Goal: Task Accomplishment & Management: Manage account settings

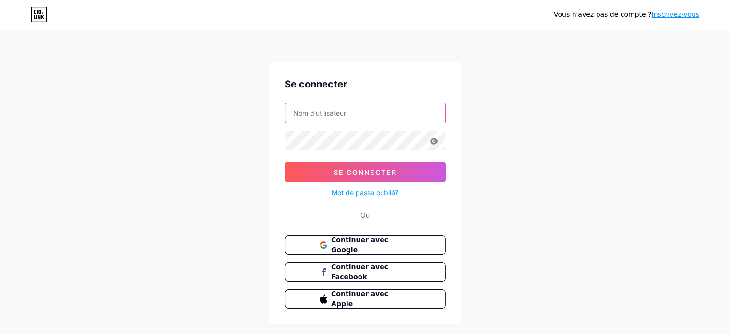
click at [321, 112] on input "text" at bounding box center [365, 112] width 160 height 19
type input "[EMAIL_ADDRESS][DOMAIN_NAME]"
click at [432, 141] on icon at bounding box center [433, 141] width 8 height 6
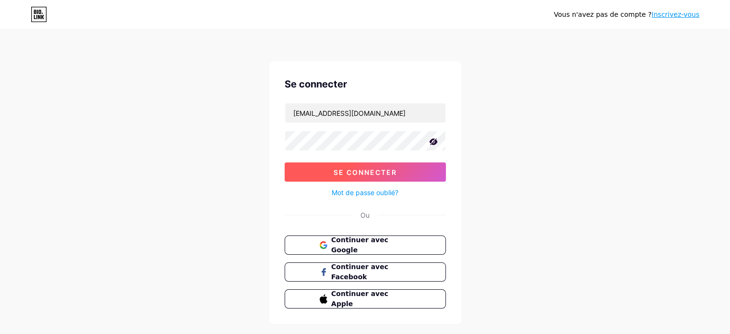
click at [382, 170] on font "Se connecter" at bounding box center [365, 172] width 63 height 8
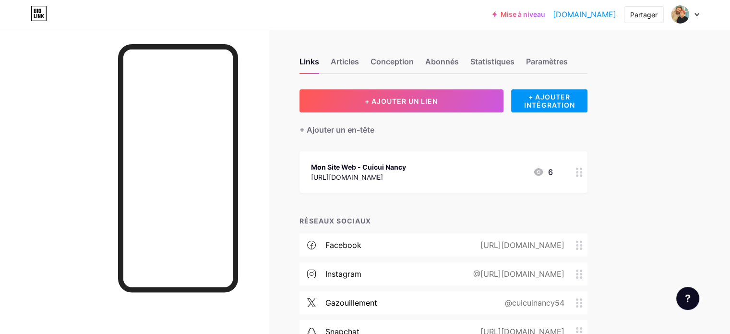
click at [75, 111] on div at bounding box center [134, 196] width 269 height 334
click at [677, 126] on div "Mise à niveau cuicui.bio.lien... cuicui.bio.link Partager Changer de compte Cui…" at bounding box center [365, 209] width 730 height 419
click at [707, 67] on div "Mise à niveau cuicui.bio.lien... cuicui.bio.link Partager Changer de compte Cui…" at bounding box center [365, 209] width 730 height 419
click at [514, 61] on font "Statistiques" at bounding box center [492, 62] width 44 height 10
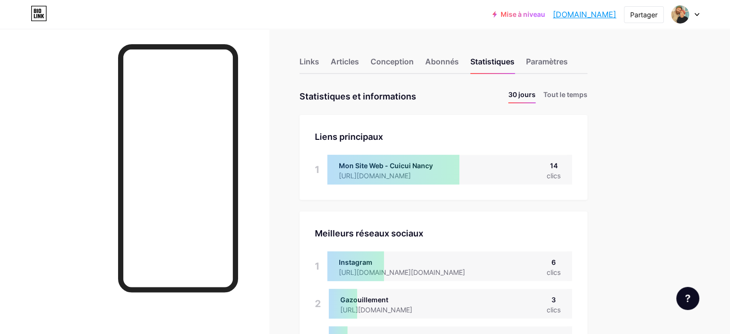
click at [591, 16] on font "[DOMAIN_NAME]" at bounding box center [584, 15] width 63 height 10
click at [319, 60] on font "Links" at bounding box center [309, 62] width 20 height 10
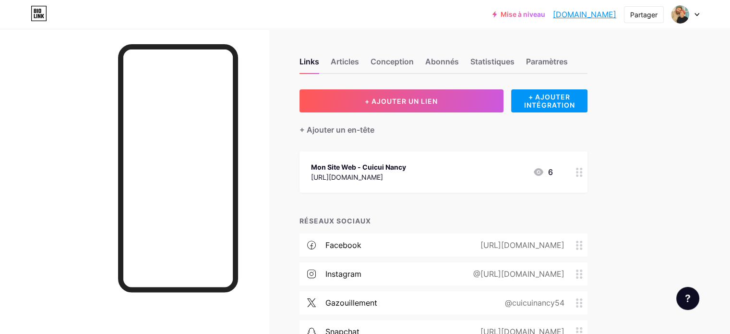
click at [406, 163] on font "Mon Site Web - Cuicui [PERSON_NAME]" at bounding box center [358, 167] width 95 height 8
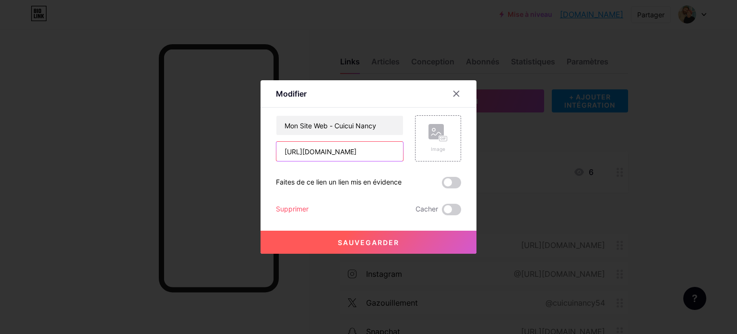
click at [361, 153] on input "https://cuicui54.wixsite.com/cuicui54" at bounding box center [339, 151] width 127 height 19
paste input "libertinnancy"
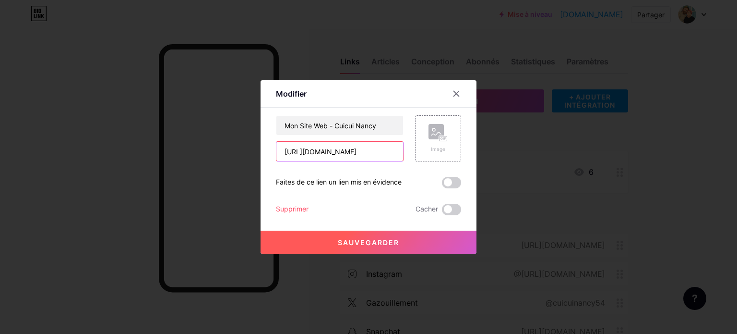
scroll to position [0, 22]
type input "[URL][DOMAIN_NAME]"
click at [382, 241] on font "Sauvegarder" at bounding box center [368, 242] width 61 height 8
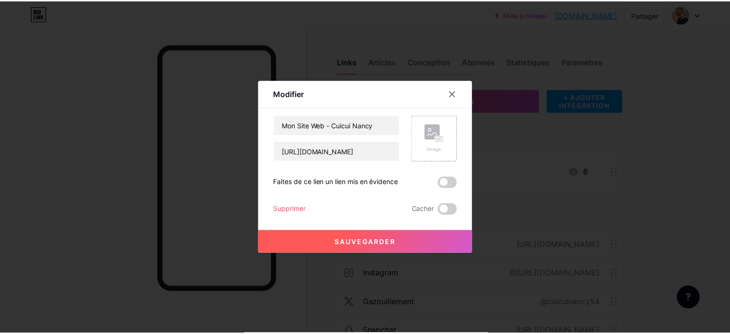
scroll to position [0, 0]
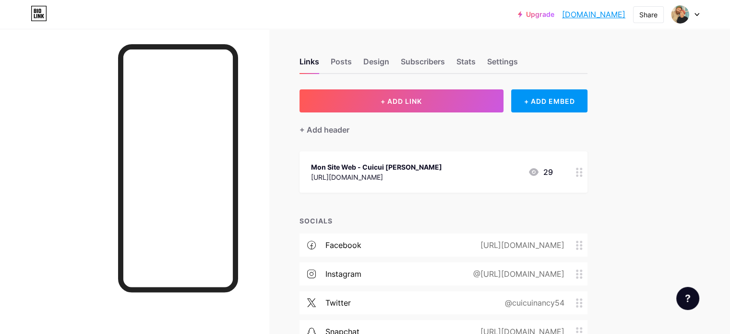
click at [697, 158] on div "Upgrade [DOMAIN_NAME]... [DOMAIN_NAME] Share Switch accounts Cuicui [PERSON_NAM…" at bounding box center [365, 209] width 730 height 419
click at [684, 93] on div "Upgrade [DOMAIN_NAME]... [DOMAIN_NAME] Share Switch accounts Cuicui [PERSON_NAM…" at bounding box center [365, 209] width 730 height 419
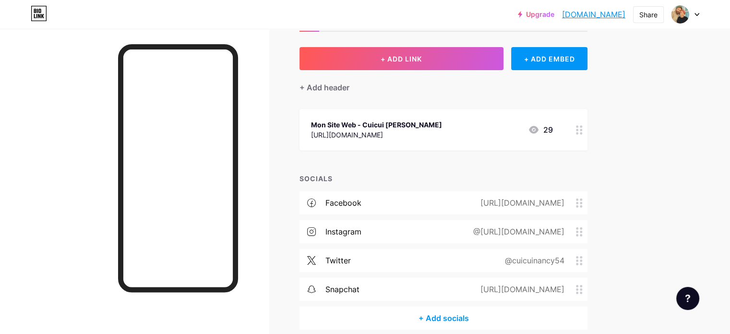
scroll to position [85, 0]
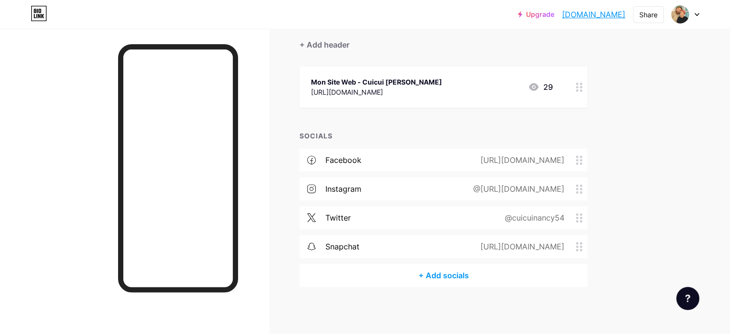
click at [628, 41] on div "Links Posts Design Subscribers Stats Settings + ADD LINK + ADD EMBED + Add head…" at bounding box center [314, 139] width 628 height 391
click at [471, 124] on div "+ ADD LINK + ADD EMBED + Add header Mon Site Web - Cuicui [PERSON_NAME] [URL][D…" at bounding box center [443, 145] width 288 height 282
click at [686, 109] on div "Upgrade [DOMAIN_NAME]... [DOMAIN_NAME] Share Switch accounts Cuicui [PERSON_NAM…" at bounding box center [365, 124] width 730 height 419
click at [386, 22] on div "Upgrade [DOMAIN_NAME]... [DOMAIN_NAME] Share Switch accounts Cuicui [PERSON_NAM…" at bounding box center [365, 14] width 730 height 17
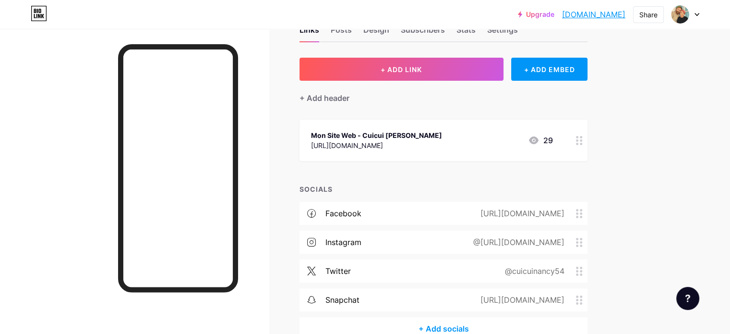
scroll to position [0, 0]
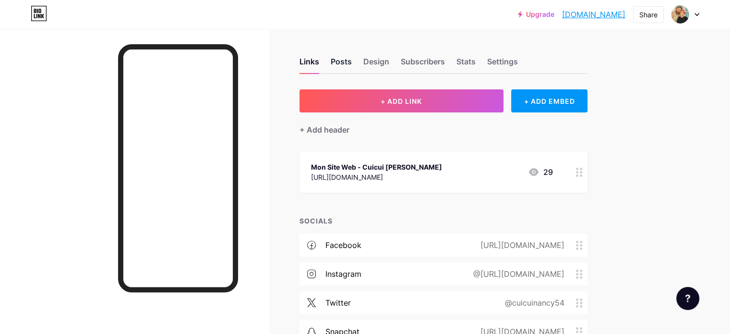
click at [352, 63] on div "Posts" at bounding box center [341, 64] width 21 height 17
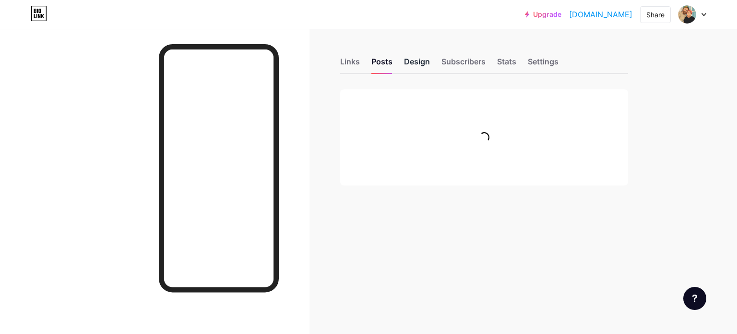
click at [416, 63] on div "Design" at bounding box center [417, 64] width 26 height 17
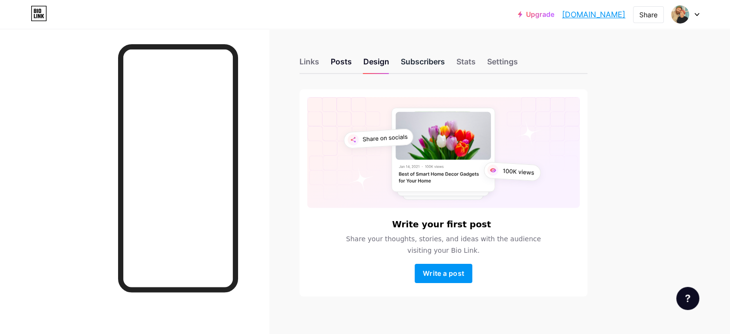
click at [445, 59] on div "Subscribers" at bounding box center [423, 64] width 44 height 17
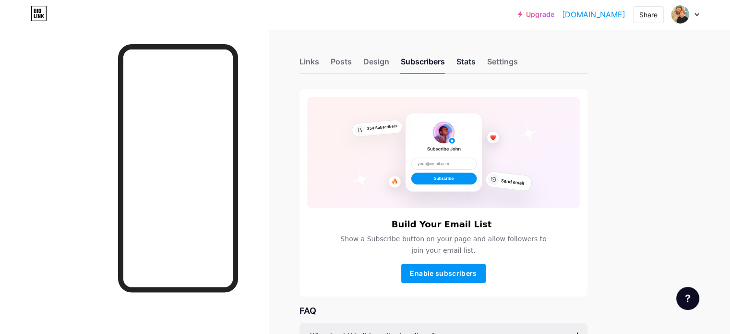
click at [476, 61] on div "Stats" at bounding box center [465, 64] width 19 height 17
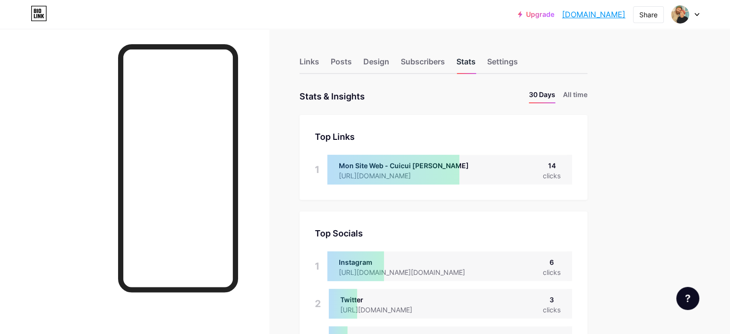
scroll to position [334, 729]
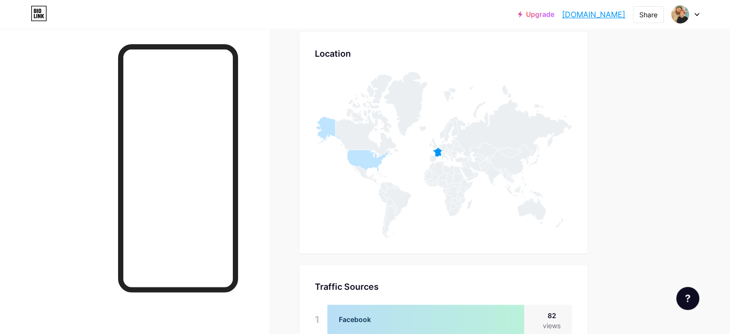
scroll to position [677, 0]
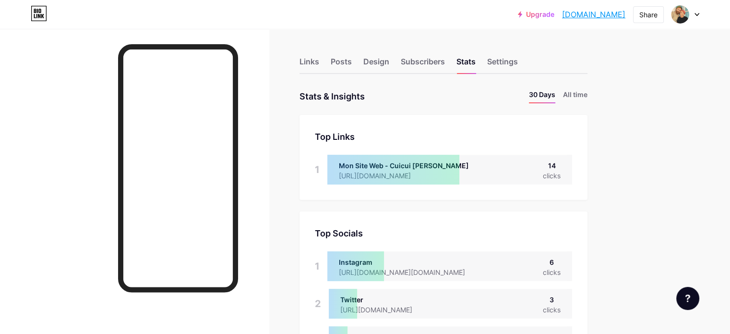
scroll to position [0, 0]
click at [604, 15] on link "[DOMAIN_NAME]" at bounding box center [593, 15] width 63 height 12
click at [352, 61] on div "Posts" at bounding box center [341, 64] width 21 height 17
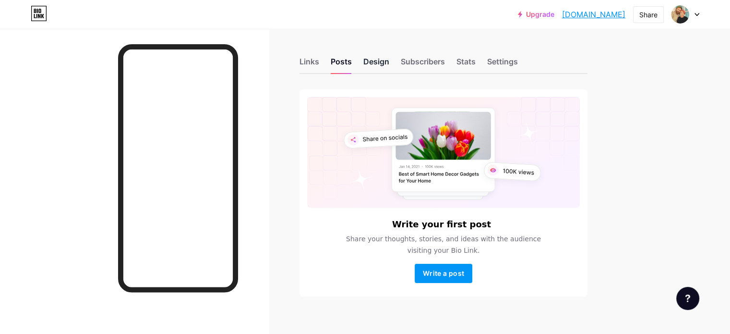
click at [389, 60] on div "Design" at bounding box center [376, 64] width 26 height 17
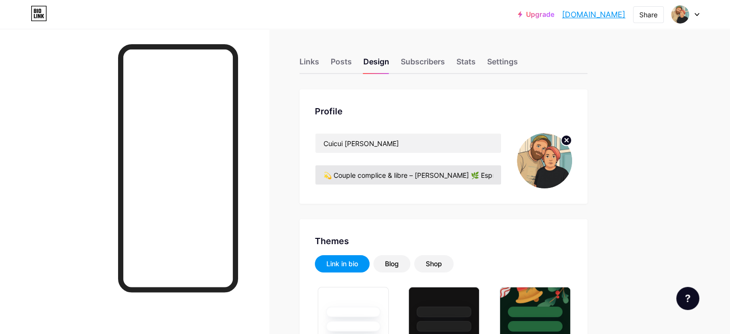
type input "#000000"
click at [319, 59] on div "Links" at bounding box center [309, 64] width 20 height 17
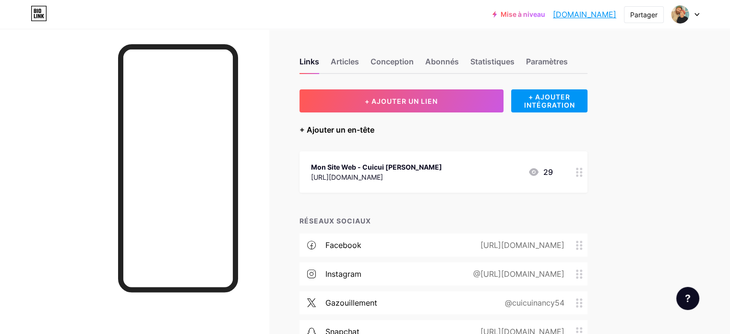
click at [374, 131] on font "+ Ajouter un en-tête" at bounding box center [336, 130] width 75 height 10
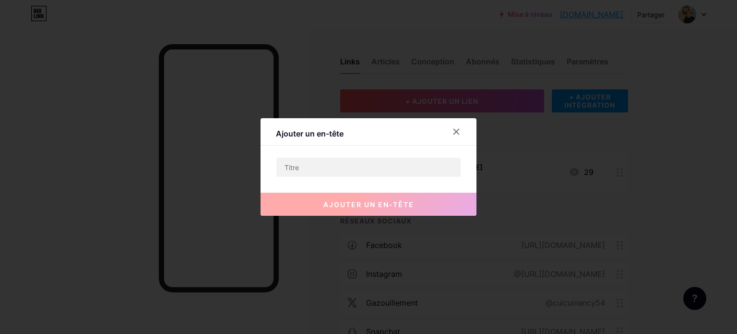
click at [634, 156] on div at bounding box center [368, 167] width 737 height 334
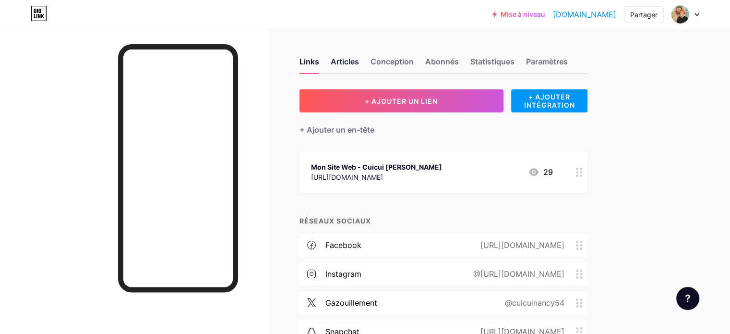
click at [359, 63] on font "Articles" at bounding box center [345, 62] width 28 height 10
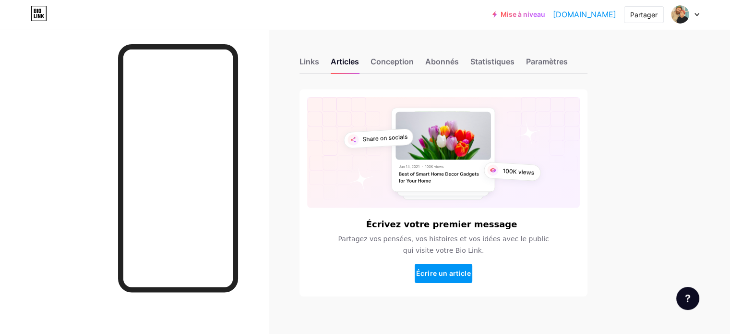
click at [410, 59] on div "Links Articles Conception Abonnés Statistiques Paramètres" at bounding box center [443, 57] width 288 height 34
click at [414, 59] on font "Conception" at bounding box center [391, 62] width 43 height 10
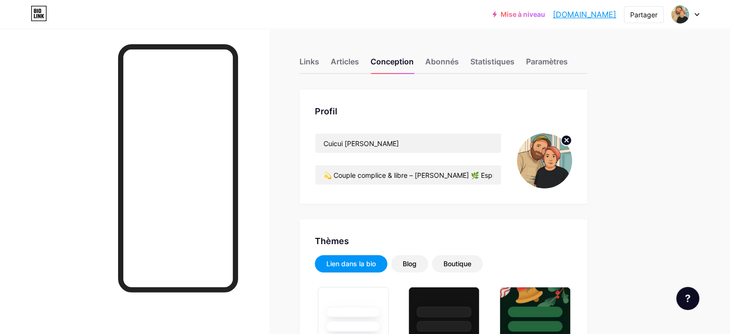
type input "#000000"
click at [319, 63] on font "Links" at bounding box center [309, 62] width 20 height 10
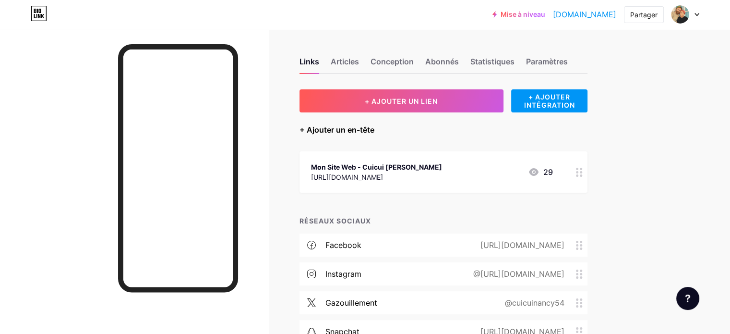
click at [374, 131] on font "+ Ajouter un en-tête" at bounding box center [336, 130] width 75 height 10
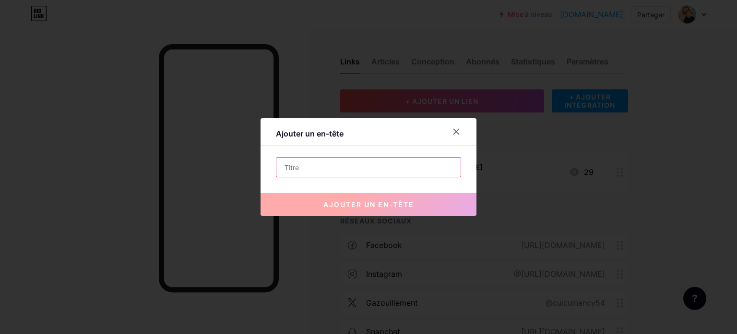
click at [332, 168] on input "text" at bounding box center [368, 166] width 184 height 19
paste input "Bienvenue dans notre espace de partage à [GEOGRAPHIC_DATA], [PERSON_NAME] aux e…"
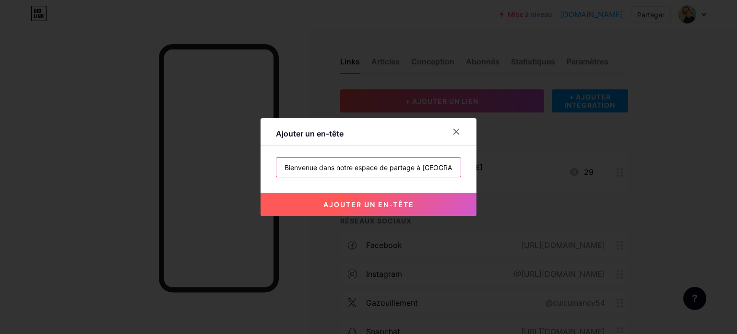
scroll to position [0, 88]
click at [394, 167] on input "Bienvenue dans notre espace de partage à [GEOGRAPHIC_DATA], [PERSON_NAME] aux e…" at bounding box center [368, 166] width 184 height 19
type input "Bienvenue dans notre espace de partage à [GEOGRAPHIC_DATA], [PERSON_NAME] aux e…"
click at [455, 130] on icon at bounding box center [457, 132] width 8 height 8
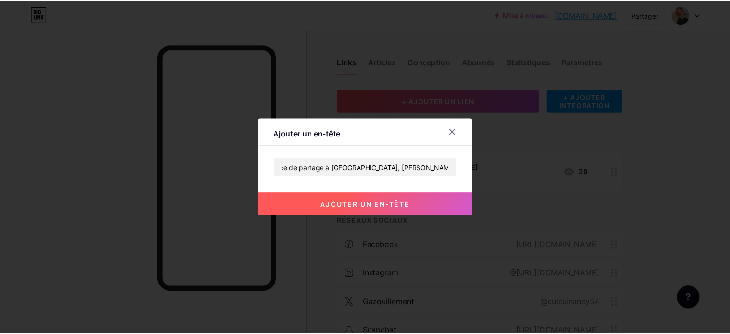
scroll to position [0, 0]
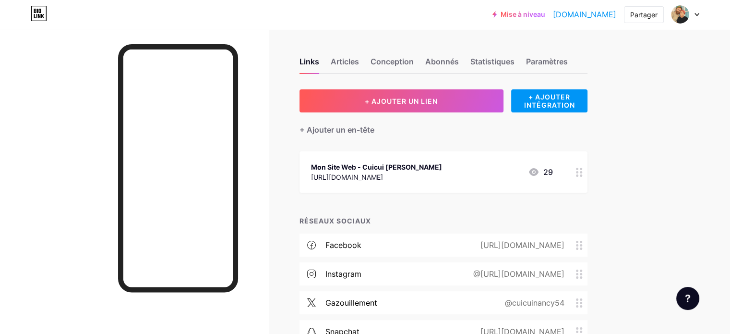
click at [319, 167] on div "Links Articles Conception Abonnés Statistiques Paramètres + AJOUTER UN LIEN + A…" at bounding box center [314, 224] width 628 height 391
click at [370, 128] on font "+ Ajouter un en-tête" at bounding box center [336, 130] width 75 height 10
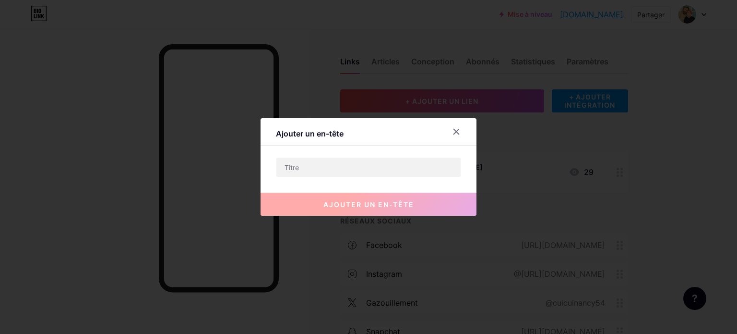
click at [665, 154] on div at bounding box center [368, 167] width 737 height 334
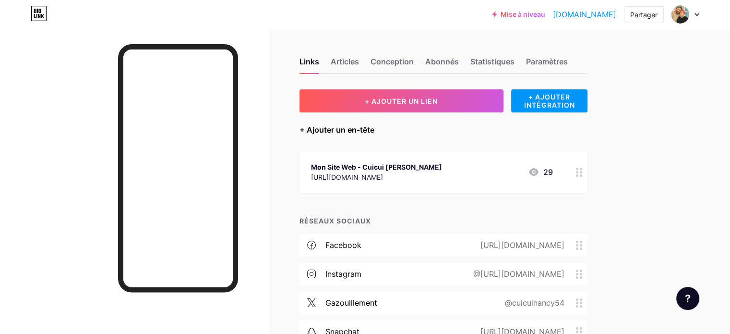
click at [374, 126] on font "+ Ajouter un en-tête" at bounding box center [336, 130] width 75 height 10
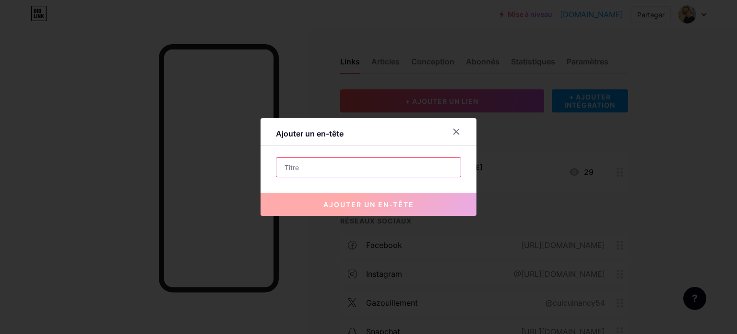
paste input "Bienvenue dans notre espace de partage à [GEOGRAPHIC_DATA], [PERSON_NAME] aux e…"
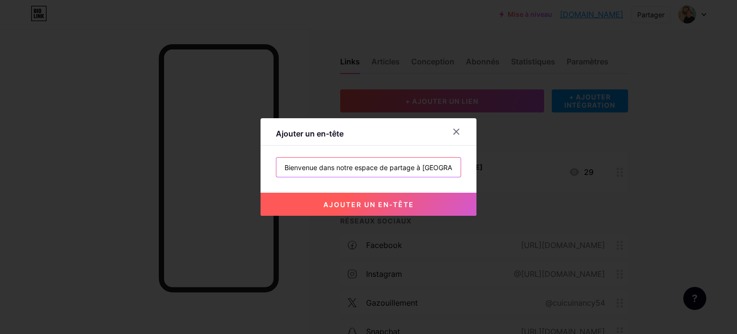
scroll to position [0, 88]
click at [425, 169] on input "Bienvenue dans notre espace de partage à [GEOGRAPHIC_DATA], [PERSON_NAME] aux e…" at bounding box center [368, 166] width 184 height 19
type input "Bienvenue dans notre espace de partage à [GEOGRAPHIC_DATA], [PERSON_NAME] aux e…"
click at [435, 167] on input "Bienvenue dans notre espace de partage à [GEOGRAPHIC_DATA], [PERSON_NAME] aux e…" at bounding box center [368, 166] width 184 height 19
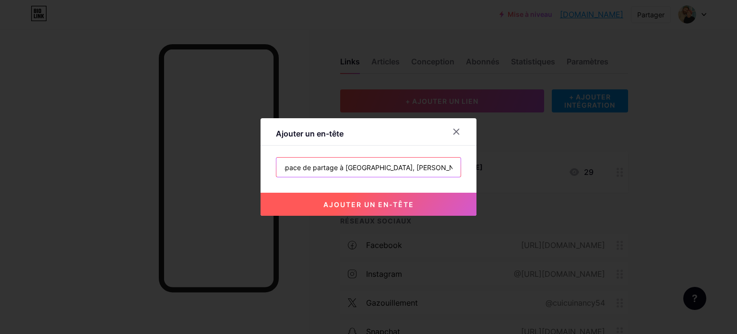
scroll to position [0, 88]
click at [453, 133] on icon at bounding box center [457, 132] width 8 height 8
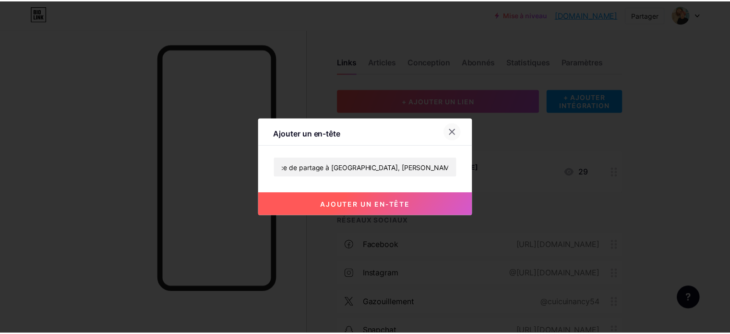
scroll to position [0, 0]
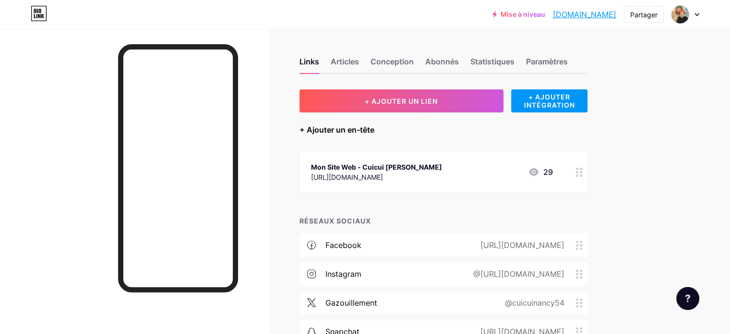
click at [374, 132] on font "+ Ajouter un en-tête" at bounding box center [336, 130] width 75 height 10
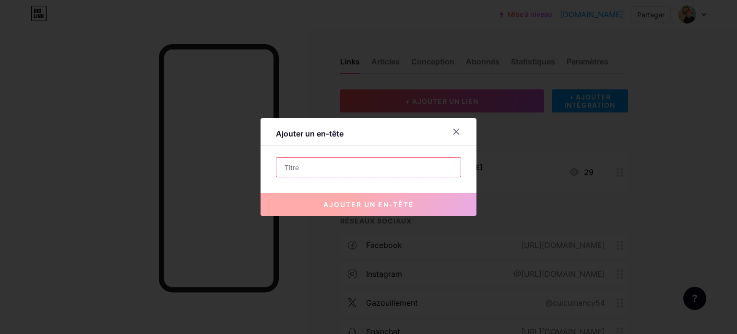
click at [316, 167] on input "text" at bounding box center [368, 166] width 184 height 19
paste input "Bienvenue dans notre espace de partage à [GEOGRAPHIC_DATA],"
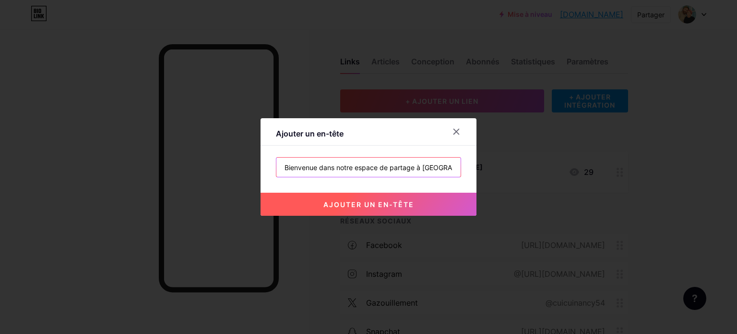
type input "Bienvenue dans notre espace de partage à [GEOGRAPHIC_DATA],"
click at [428, 209] on button "ajouter un en-tête" at bounding box center [369, 203] width 216 height 23
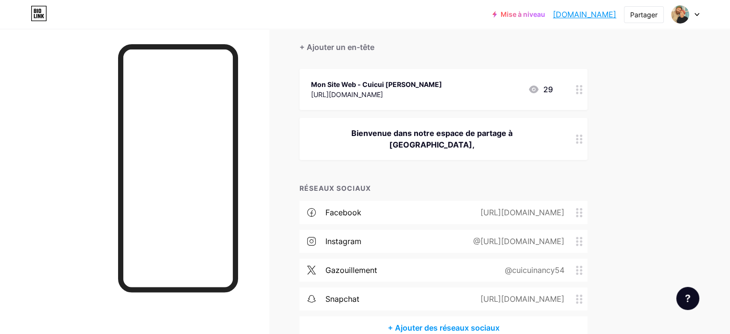
scroll to position [123, 0]
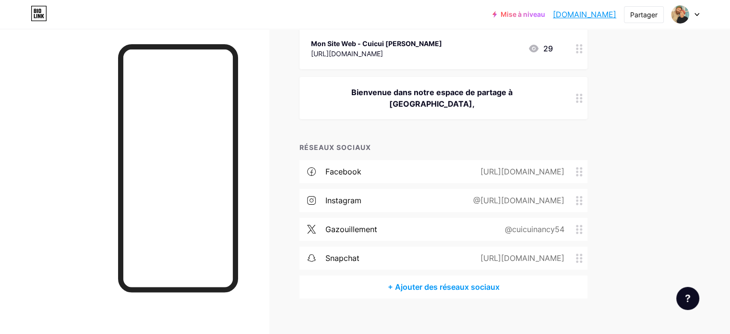
click at [114, 127] on div at bounding box center [134, 196] width 269 height 334
click at [58, 92] on div at bounding box center [134, 196] width 269 height 334
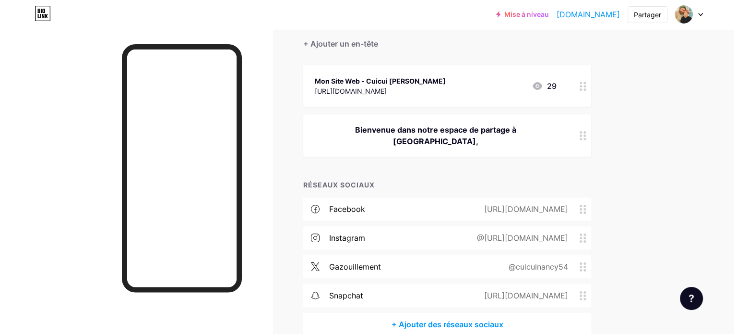
scroll to position [27, 0]
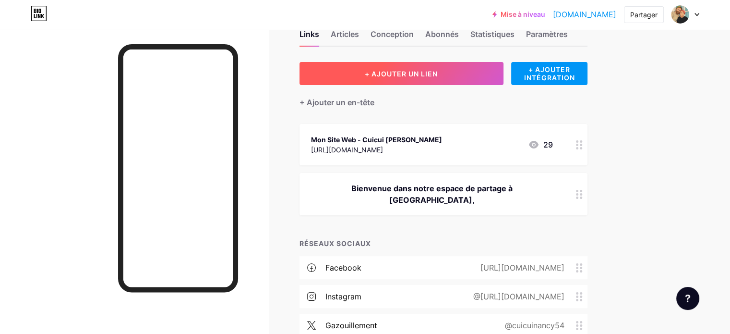
click at [426, 72] on font "+ AJOUTER UN LIEN" at bounding box center [401, 74] width 73 height 8
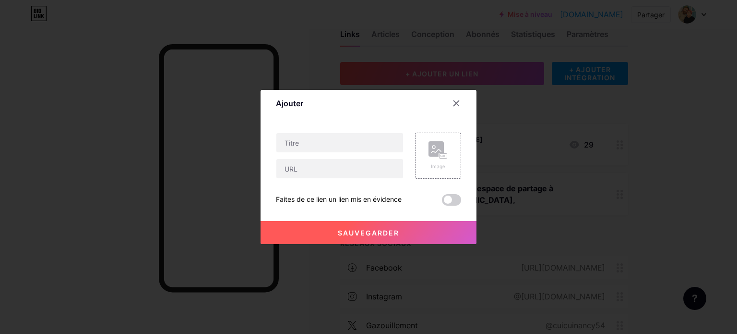
click at [652, 97] on div at bounding box center [368, 167] width 737 height 334
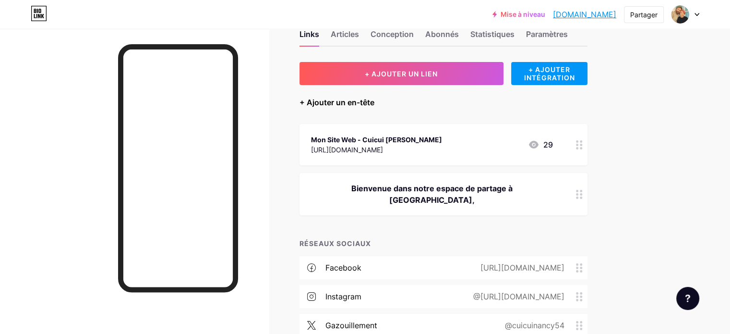
click at [374, 102] on font "+ Ajouter un en-tête" at bounding box center [336, 102] width 75 height 10
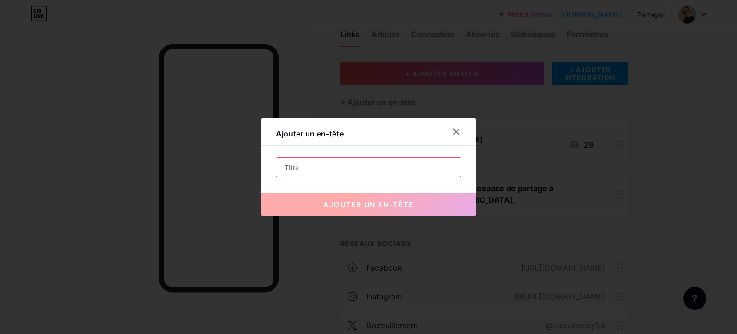
paste input "dédié aux esprits libres et libertins. Ici, respect, liberté et authenticité gui"
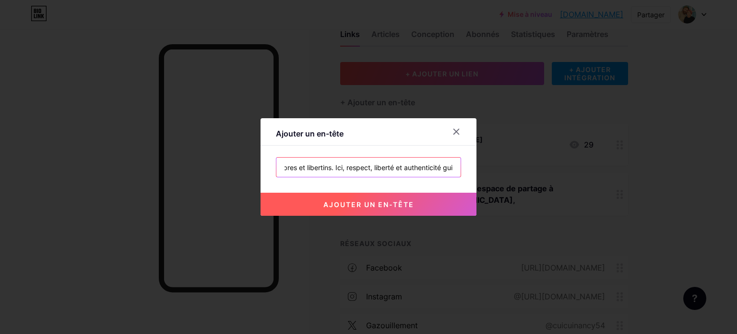
scroll to position [0, 0]
click at [318, 170] on input "dédié aux esprits libres et libertins. Ici, respect, liberté et authenticité gui" at bounding box center [368, 166] width 184 height 19
click at [319, 169] on input "dédié aux esprits libres et libertins. Ici, respect, liberté et authenticité gui" at bounding box center [368, 166] width 184 height 19
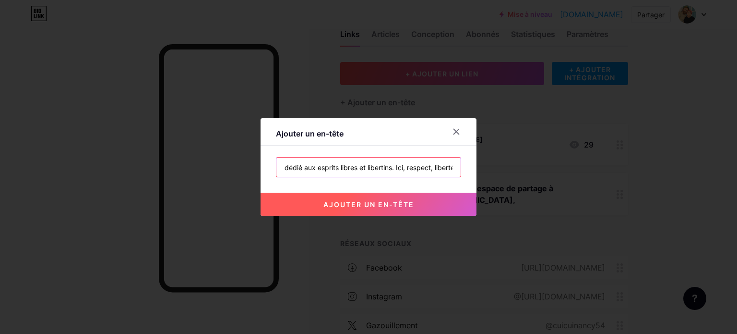
paste input "text"
type input "dédié aux esprits libres et libertins. Ici, respect, liberté"
click at [374, 207] on font "ajouter un en-tête" at bounding box center [368, 204] width 91 height 8
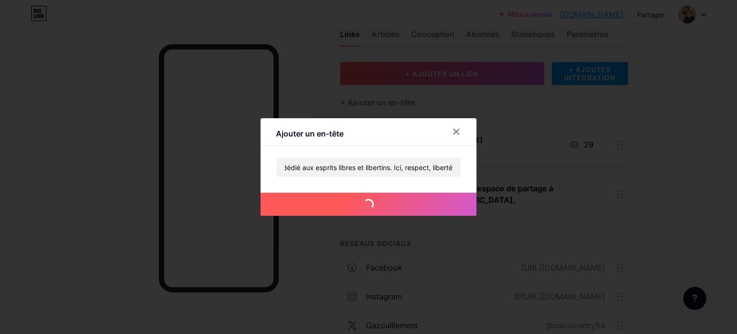
scroll to position [0, 0]
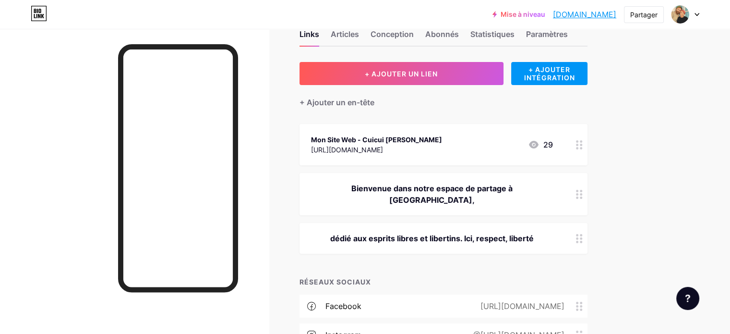
click at [585, 11] on font "[DOMAIN_NAME]" at bounding box center [584, 15] width 63 height 10
click at [371, 99] on font "+ Ajouter un en-tête" at bounding box center [336, 102] width 75 height 10
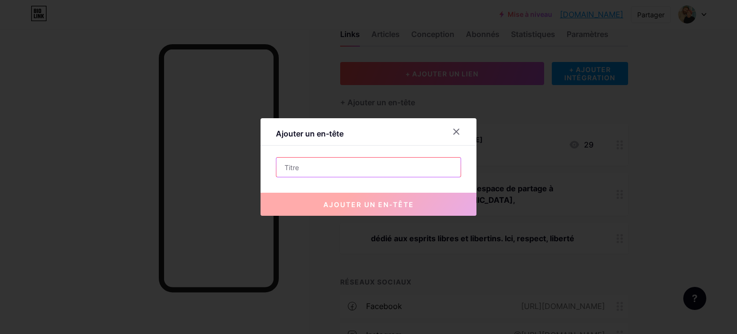
paste input "et authenticité guident nos échanges, qu’ils se déroulent en club,"
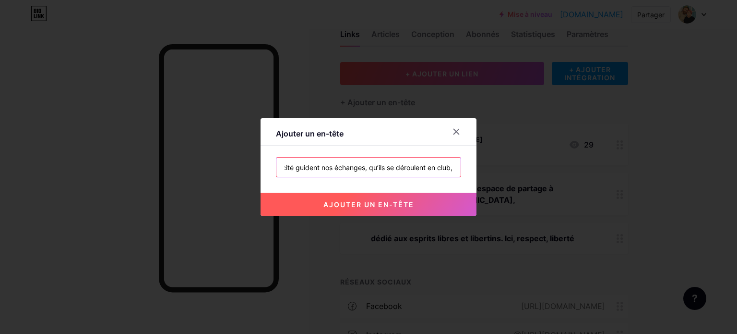
type input "et authenticité guident nos échanges, qu’ils se déroulent en club,"
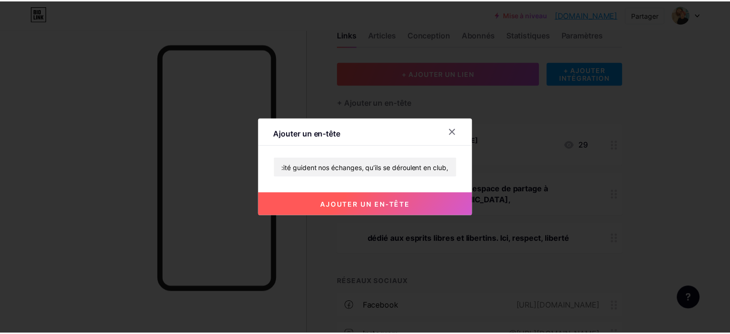
scroll to position [0, 0]
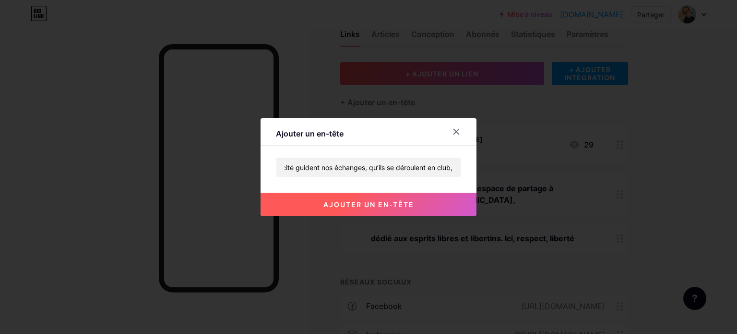
click at [372, 203] on font "ajouter un en-tête" at bounding box center [368, 204] width 91 height 8
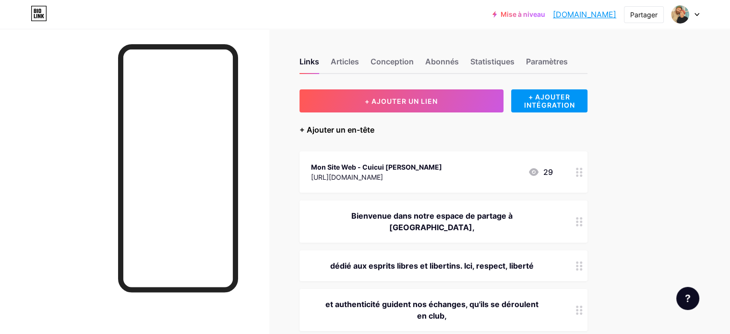
click at [374, 130] on font "+ Ajouter un en-tête" at bounding box center [336, 130] width 75 height 10
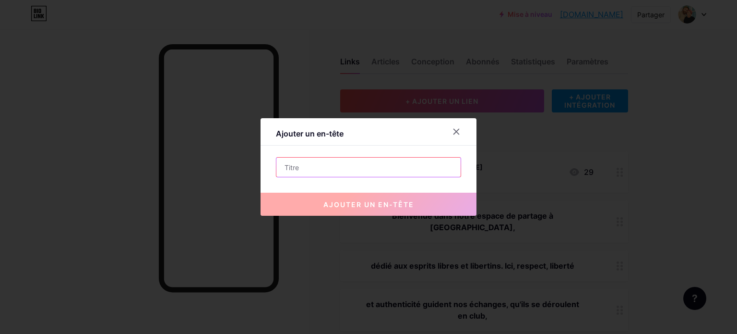
click at [340, 167] on input "text" at bounding box center [368, 166] width 184 height 19
paste input "sauna ou sur Cuicui. Pas de jugement,"
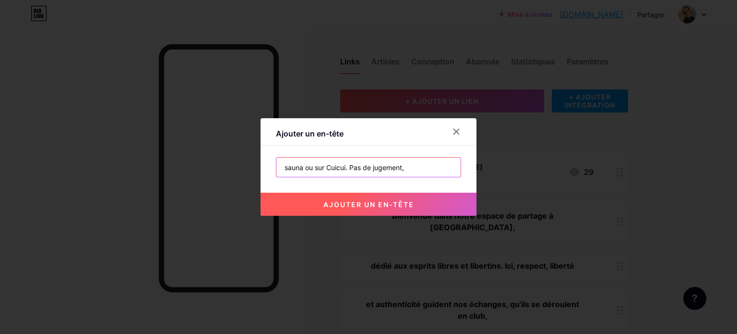
type input "sauna ou sur Cuicui. Pas de jugement,"
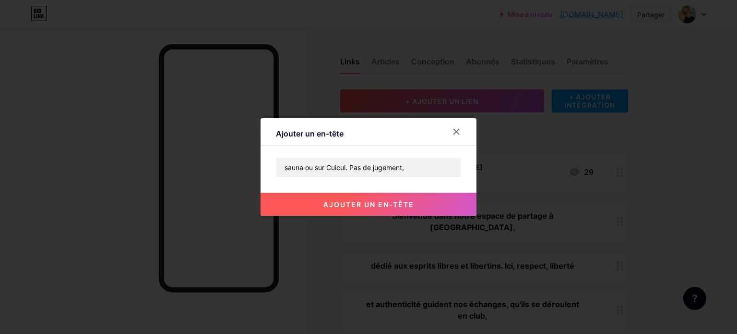
click at [387, 203] on font "ajouter un en-tête" at bounding box center [368, 204] width 91 height 8
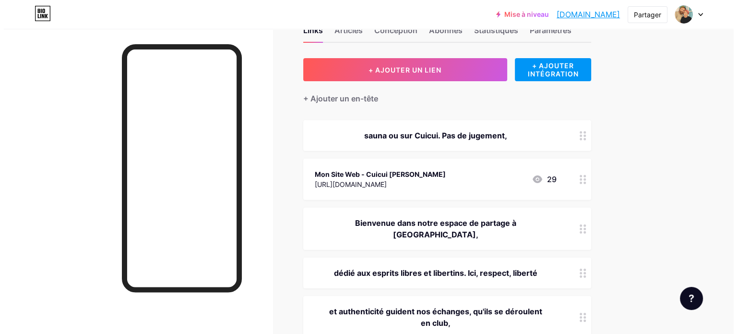
scroll to position [48, 0]
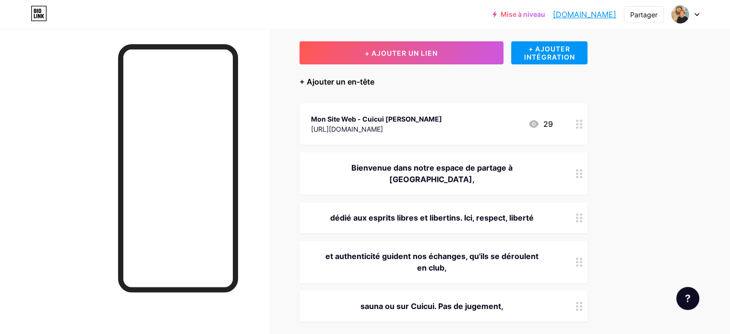
click at [374, 83] on font "+ Ajouter un en-tête" at bounding box center [336, 82] width 75 height 10
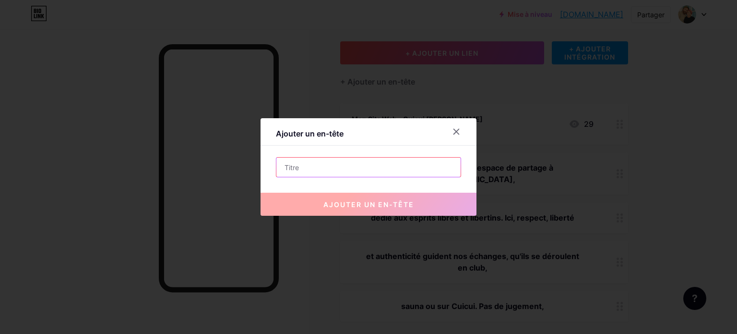
paste input "juste des conversations ouvertes et sincères pour rencontrer des [PERSON_NAME] …"
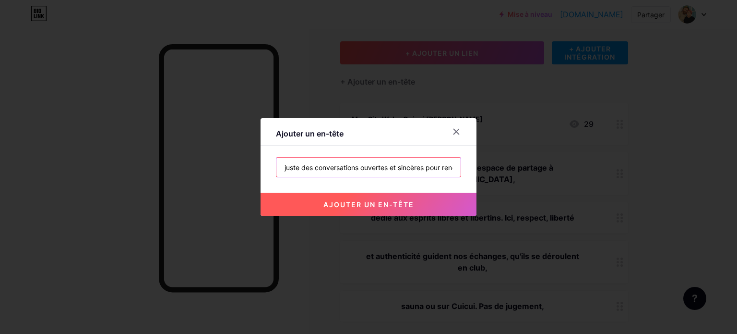
scroll to position [0, 93]
type input "juste des conversations ouvertes et sincères pour rencontrer des [PERSON_NAME] …"
click at [425, 174] on input "juste des conversations ouvertes et sincères pour rencontrer des [PERSON_NAME] …" at bounding box center [368, 166] width 184 height 19
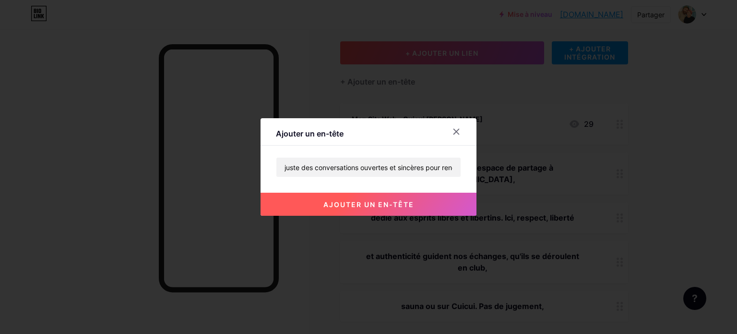
click at [397, 205] on font "ajouter un en-tête" at bounding box center [368, 204] width 91 height 8
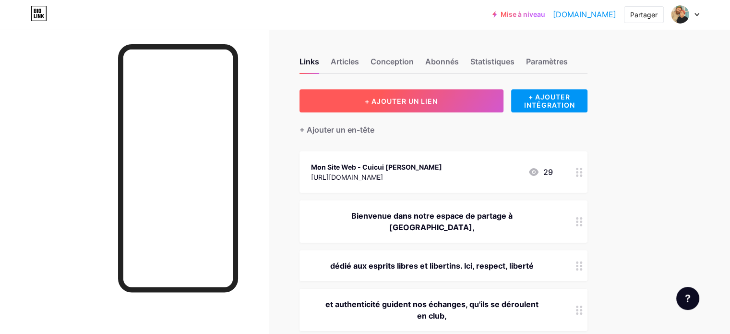
click at [438, 101] on font "+ AJOUTER UN LIEN" at bounding box center [401, 101] width 73 height 8
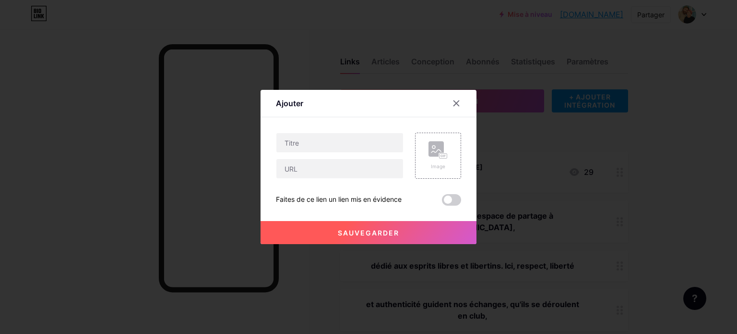
click at [631, 134] on div at bounding box center [368, 167] width 737 height 334
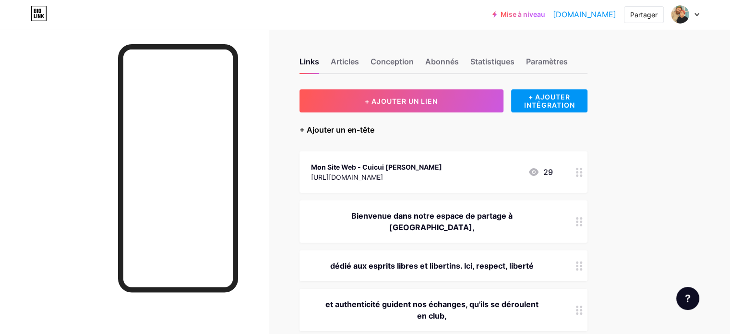
click at [374, 131] on font "+ Ajouter un en-tête" at bounding box center [336, 130] width 75 height 10
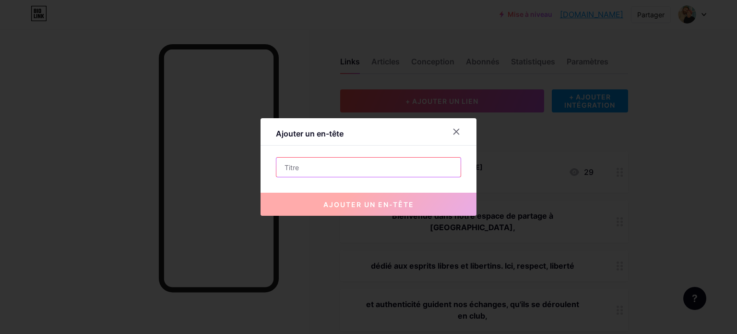
click at [332, 165] on input "text" at bounding box center [368, 166] width 184 height 19
paste input "et libertines."
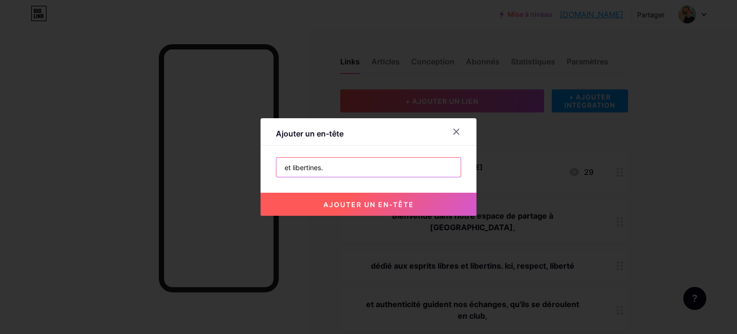
type input "et libertines."
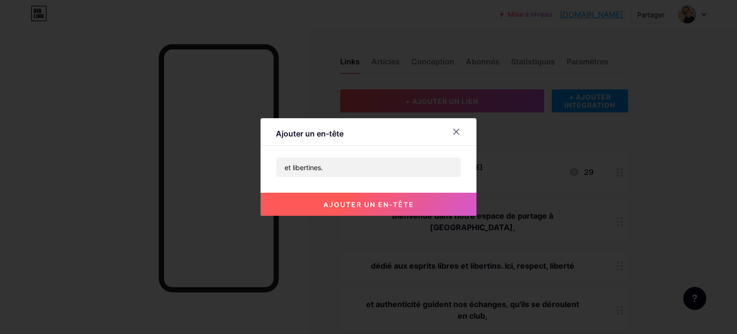
click at [376, 203] on font "ajouter un en-tête" at bounding box center [368, 204] width 91 height 8
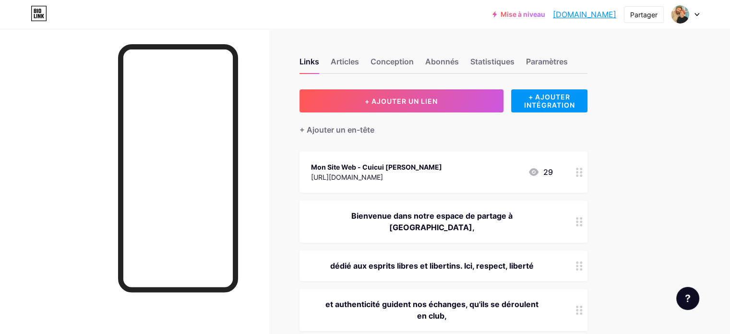
click at [269, 95] on div at bounding box center [134, 196] width 269 height 334
click at [583, 170] on icon at bounding box center [579, 171] width 7 height 9
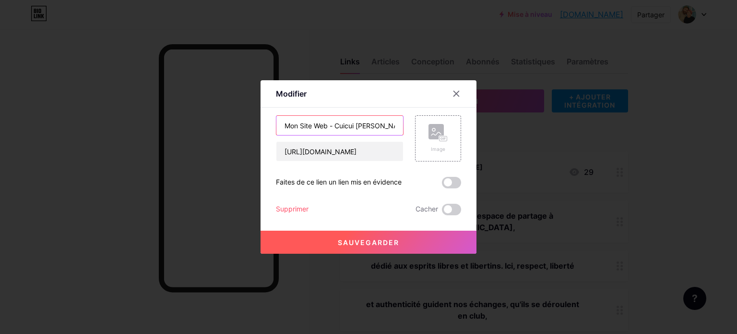
click at [324, 128] on input "Mon Site Web - Cuicui [PERSON_NAME]" at bounding box center [339, 125] width 127 height 19
drag, startPoint x: 297, startPoint y: 128, endPoint x: 271, endPoint y: 128, distance: 26.4
click at [271, 128] on div "Modifier Contenu YouTube Lisez des vidéos YouTube sans quitter votre page. AJOU…" at bounding box center [369, 166] width 216 height 173
type input "Notre Site Web - Cuicui [PERSON_NAME]"
click at [365, 242] on font "Sauvegarder" at bounding box center [368, 242] width 61 height 8
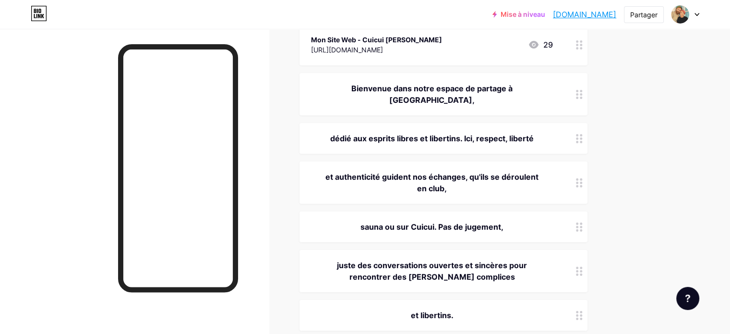
scroll to position [144, 0]
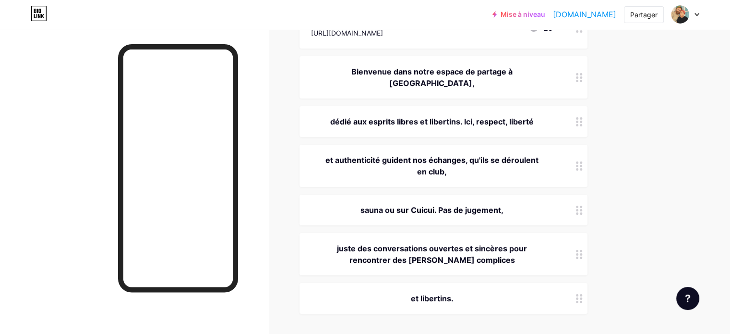
click at [583, 205] on icon at bounding box center [579, 209] width 7 height 9
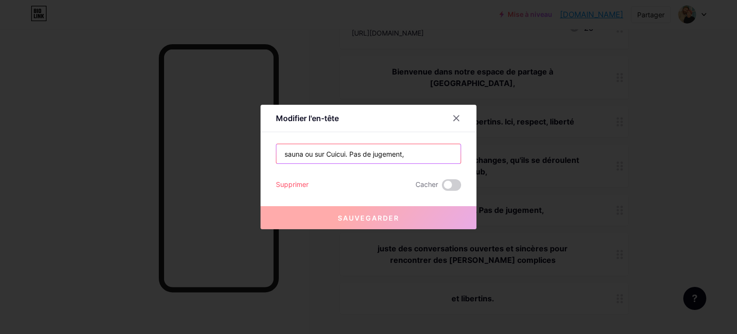
click at [349, 155] on input "sauna ou sur Cuicui. Pas de jugement," at bounding box center [368, 153] width 184 height 19
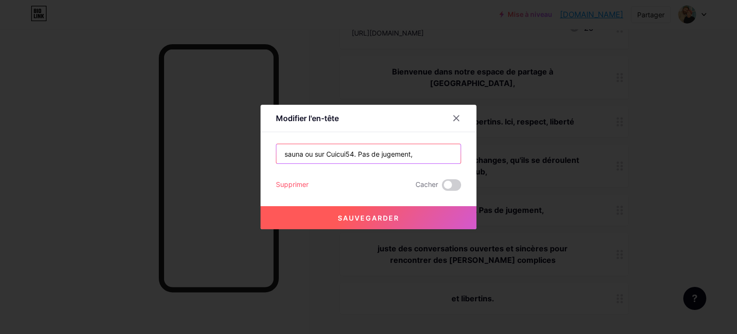
type input "sauna ou sur Cuicui54. Pas de jugement,"
click at [394, 217] on font "Sauvegarder" at bounding box center [368, 218] width 61 height 8
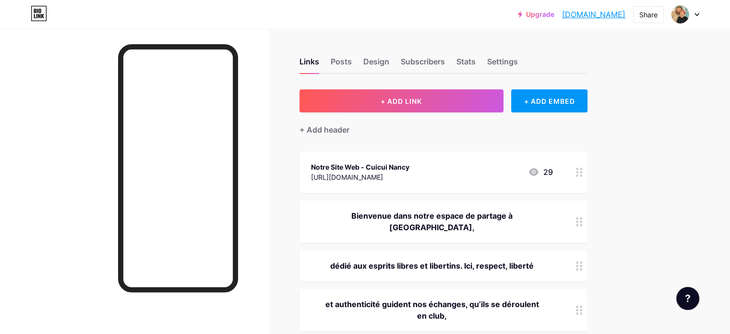
click at [225, 17] on div "Upgrade cuicui.bio.link... cuicui.bio.link Share Switch accounts Cuicui Nancy b…" at bounding box center [365, 14] width 730 height 17
click at [352, 60] on div "Posts" at bounding box center [341, 64] width 21 height 17
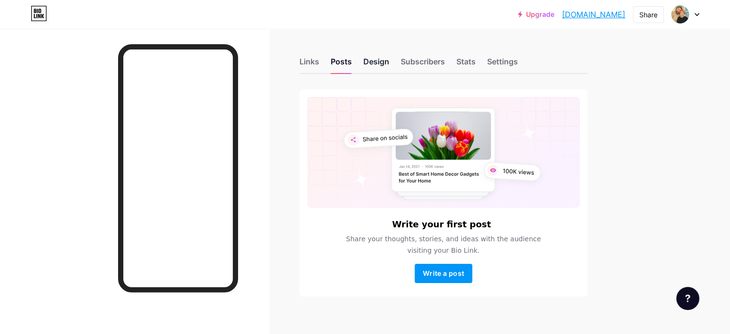
click at [389, 65] on div "Design" at bounding box center [376, 64] width 26 height 17
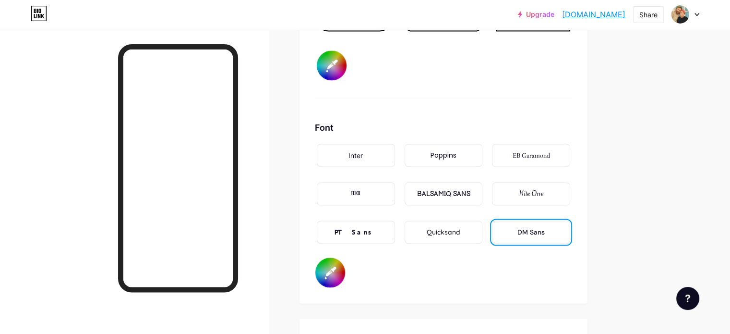
scroll to position [1632, 0]
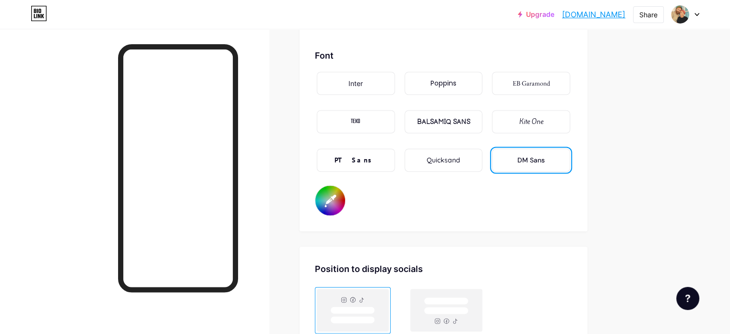
click at [345, 195] on input "#000000" at bounding box center [330, 200] width 30 height 30
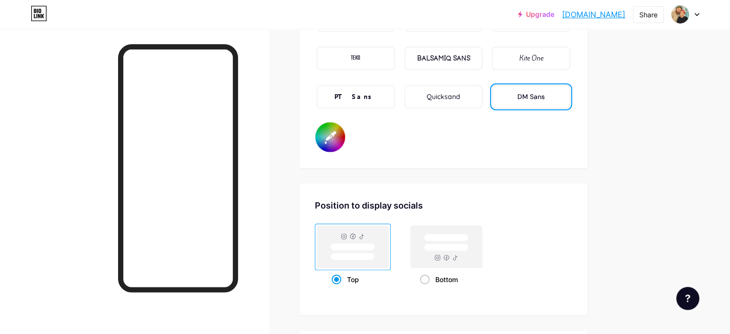
scroll to position [1680, 0]
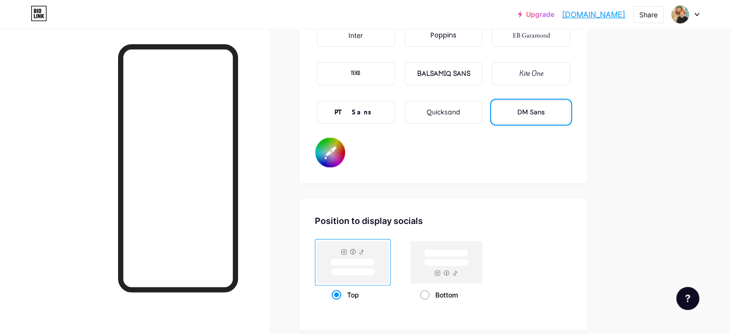
click at [345, 153] on input "#000000" at bounding box center [330, 152] width 30 height 30
type input "#ffffff"
click at [345, 146] on input "#ffffff" at bounding box center [330, 152] width 30 height 30
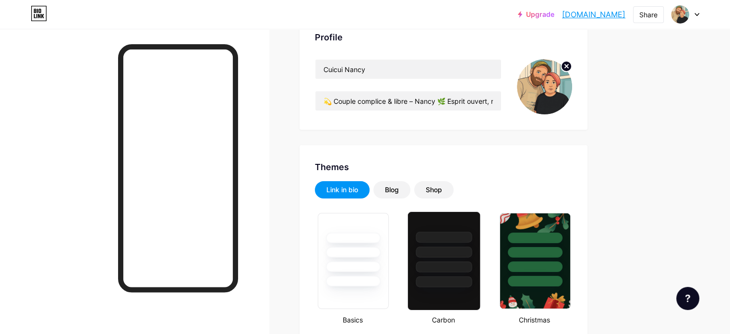
scroll to position [0, 0]
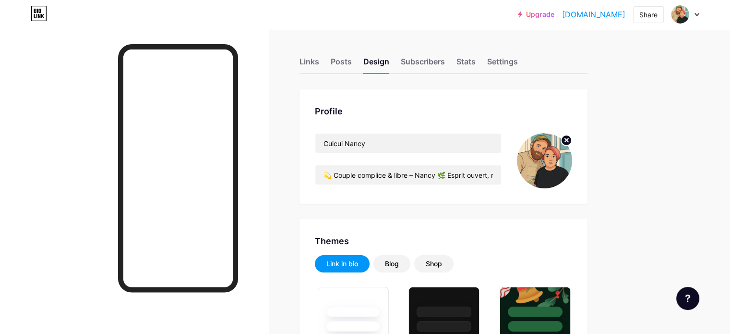
click at [599, 17] on link "[DOMAIN_NAME]" at bounding box center [593, 15] width 63 height 12
click at [319, 65] on div "Links" at bounding box center [309, 64] width 20 height 17
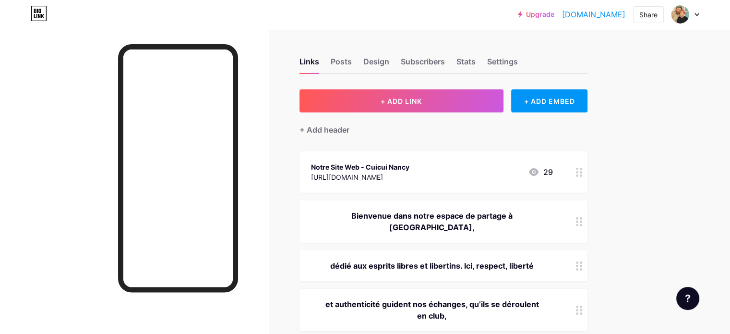
click at [686, 16] on img at bounding box center [679, 14] width 15 height 15
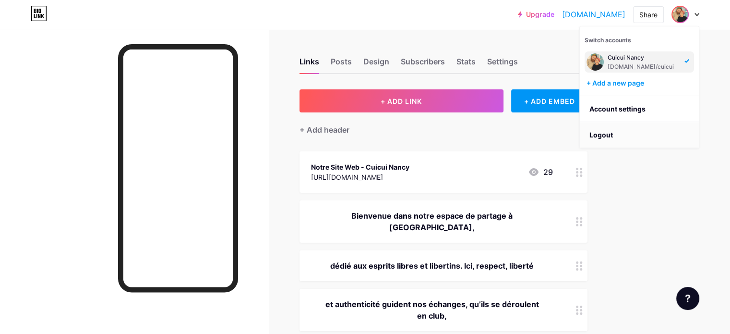
click at [612, 136] on li "Logout" at bounding box center [639, 135] width 119 height 26
